Goal: Go to known website: Go to known website

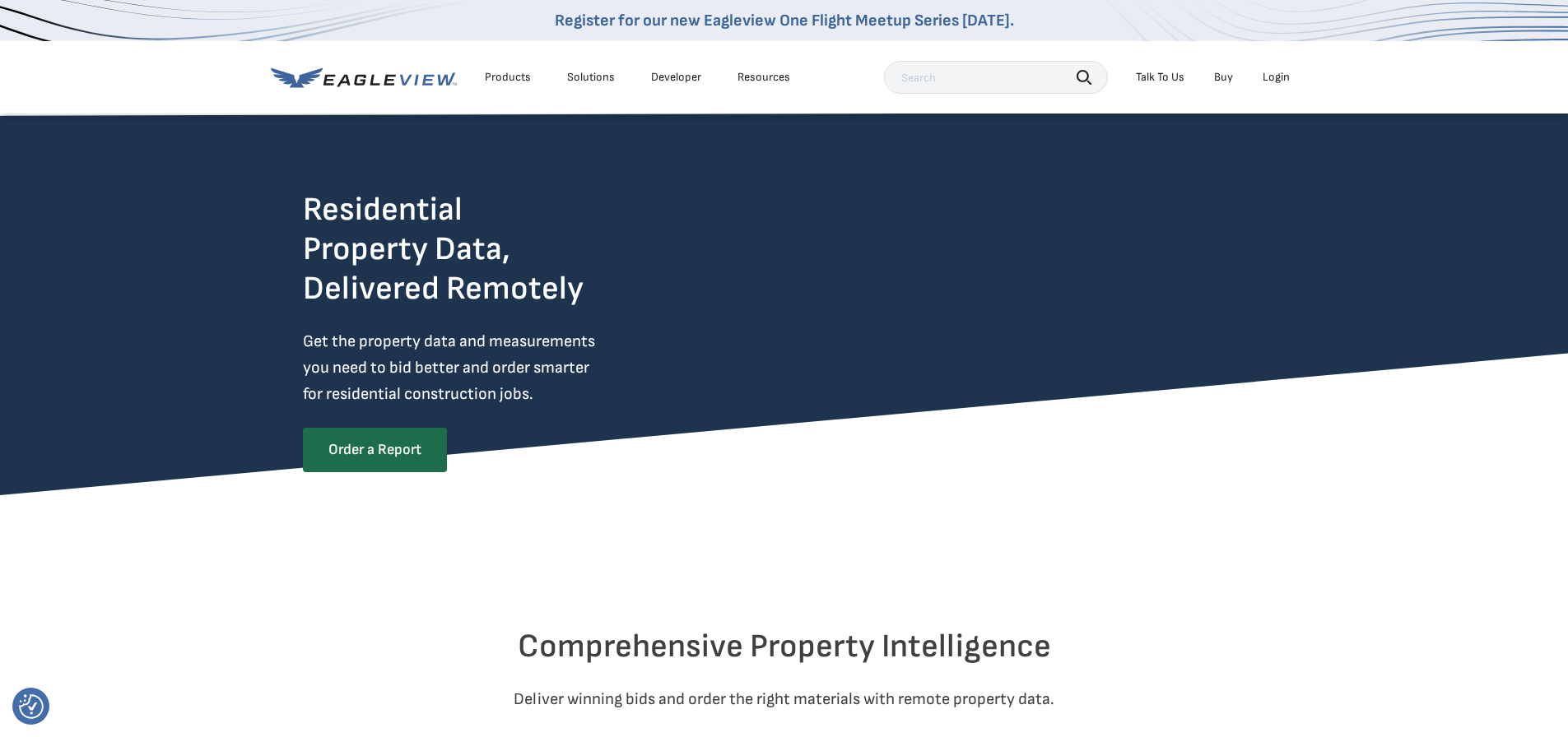
click at [1278, 75] on div "Login" at bounding box center [1276, 77] width 27 height 14
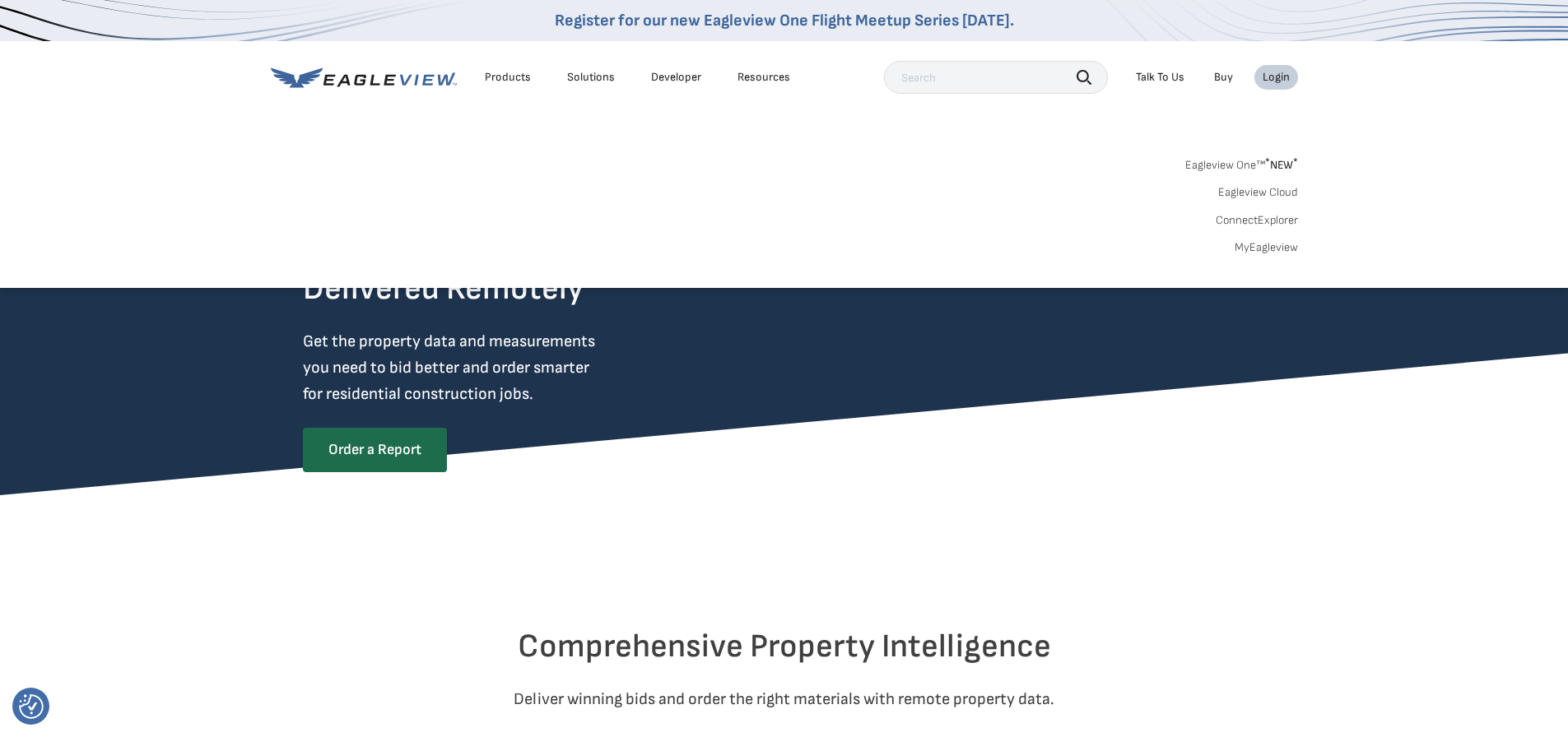
click at [1281, 77] on div "Login" at bounding box center [1276, 77] width 27 height 14
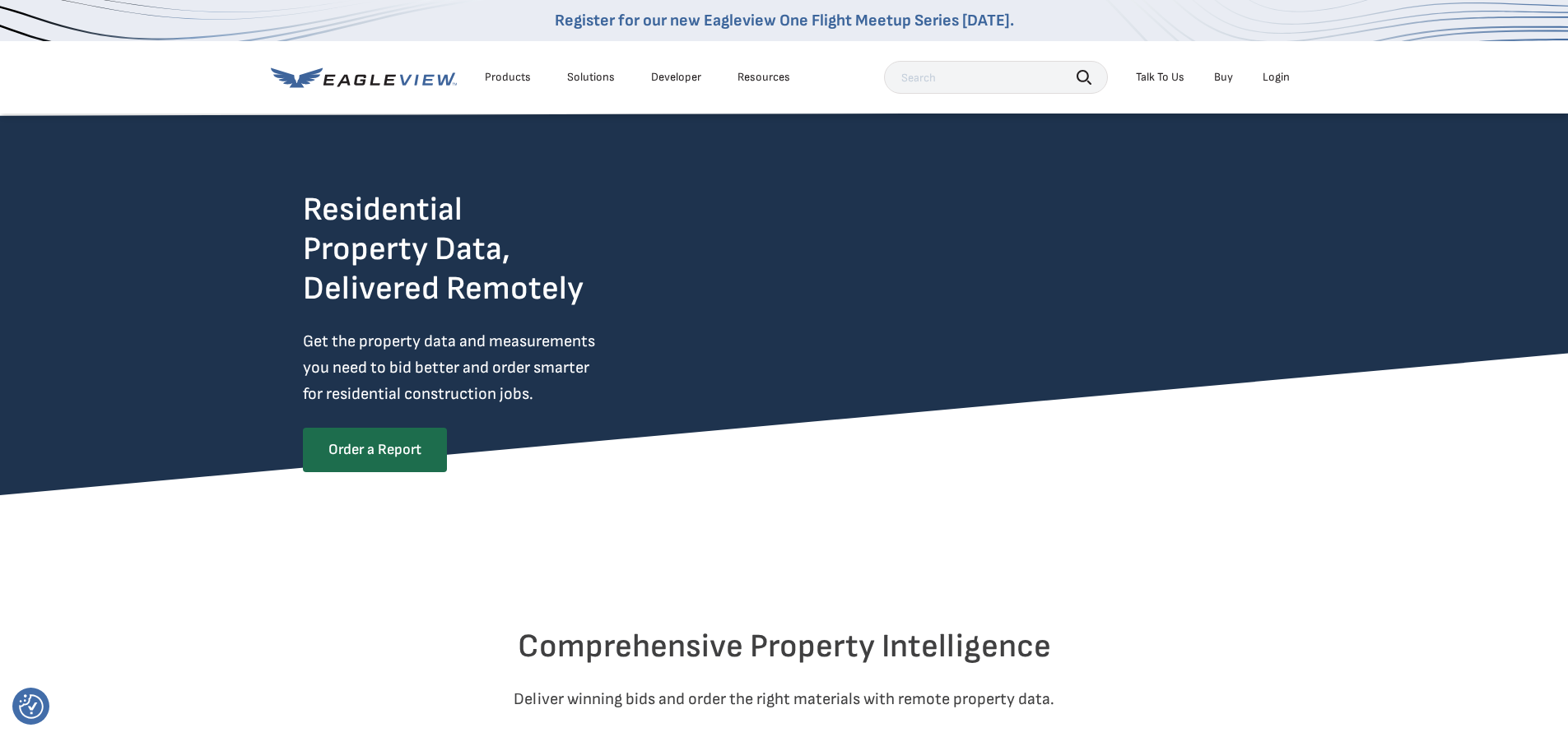
click at [1270, 79] on div "Login" at bounding box center [1276, 77] width 27 height 14
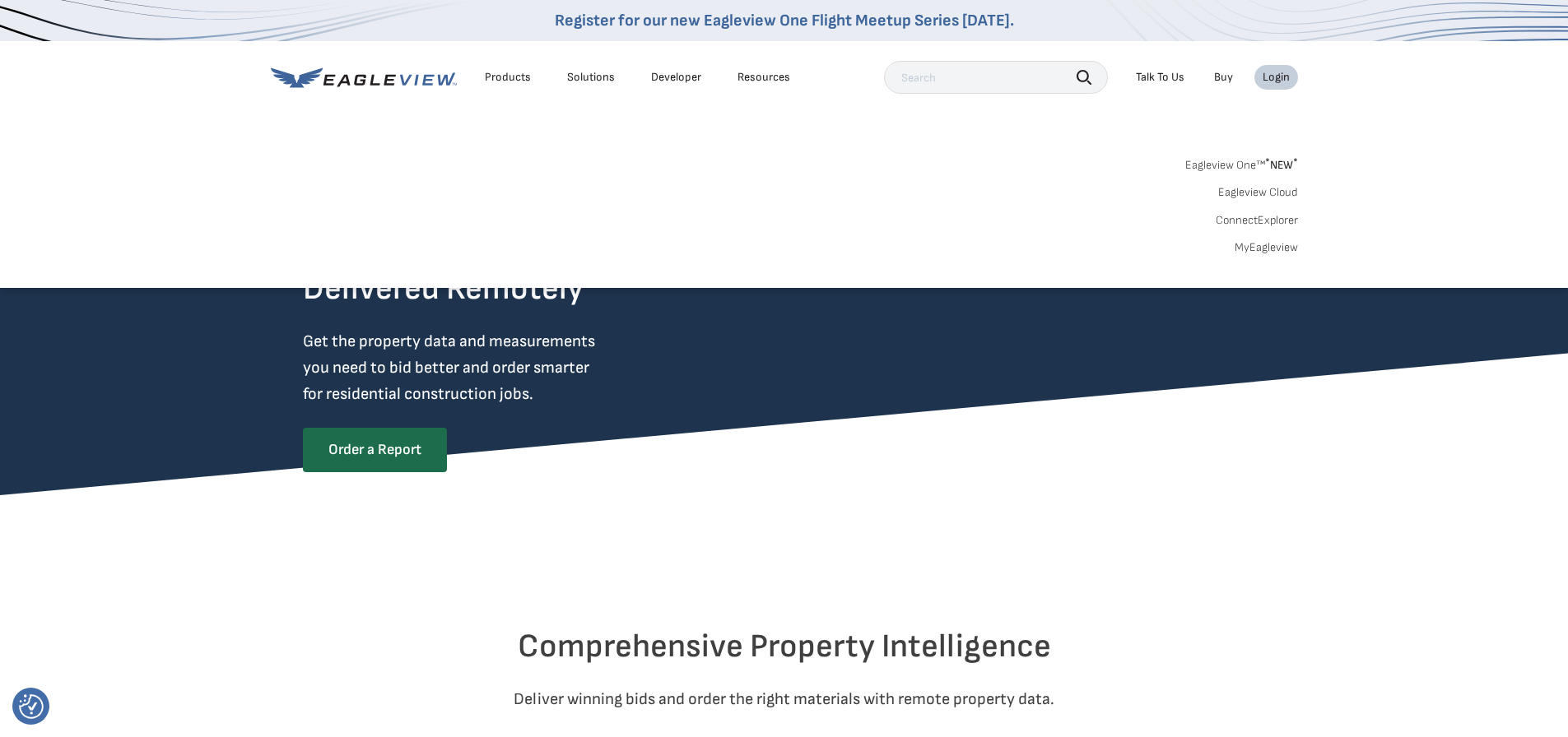
click at [1238, 164] on link "Eagleview One™ * NEW *" at bounding box center [1241, 162] width 112 height 19
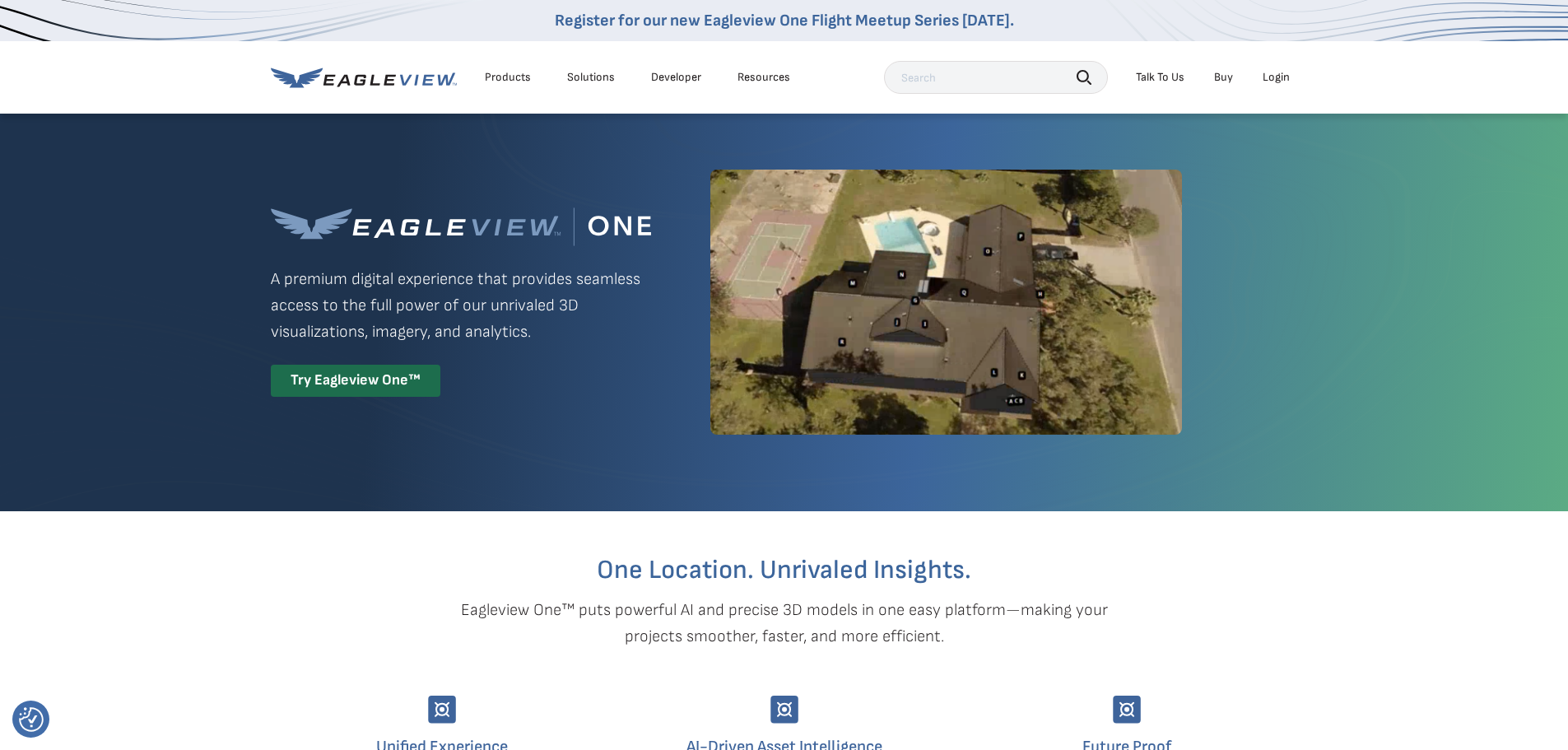
click at [1269, 76] on div "Login" at bounding box center [1276, 77] width 27 height 14
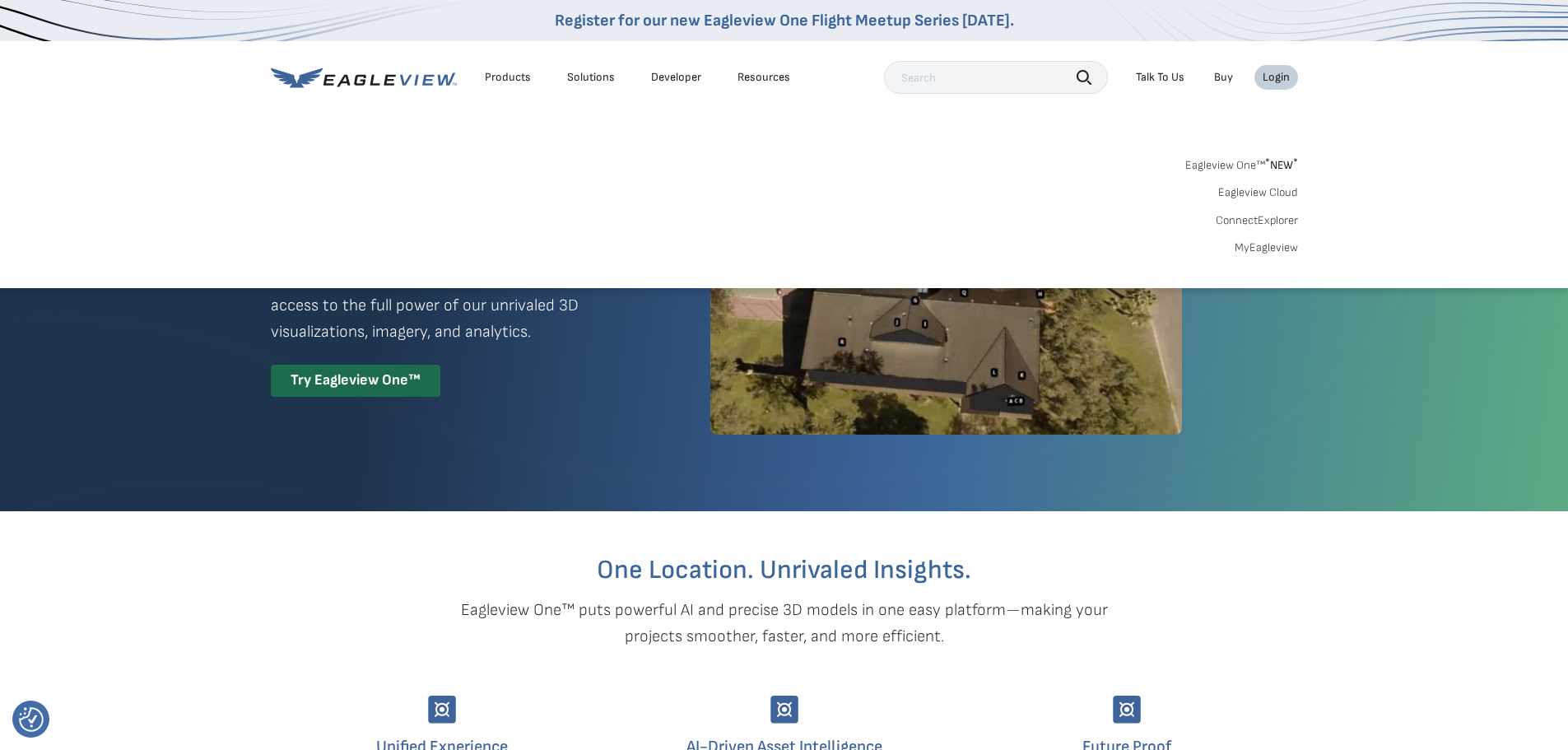
click at [1252, 244] on link "MyEagleview" at bounding box center [1266, 247] width 63 height 14
